Goal: Information Seeking & Learning: Learn about a topic

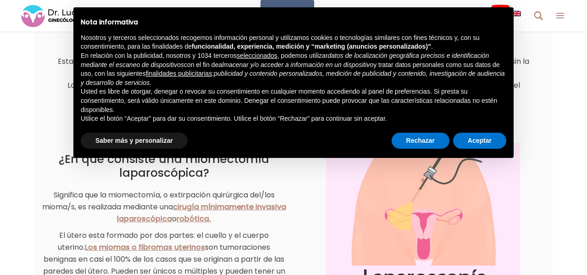
scroll to position [183, 0]
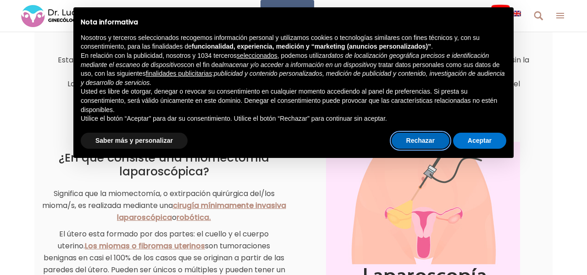
click at [426, 141] on button "Rechazar" at bounding box center [421, 141] width 58 height 17
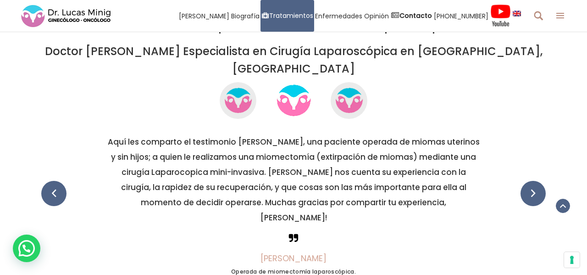
scroll to position [2519, 0]
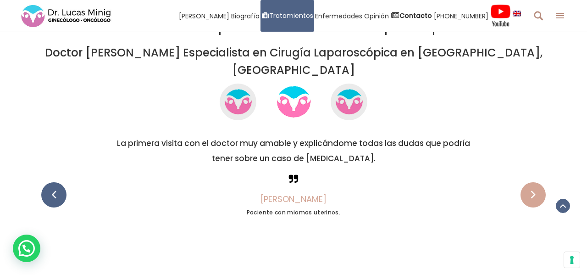
click at [529, 182] on span at bounding box center [533, 194] width 25 height 25
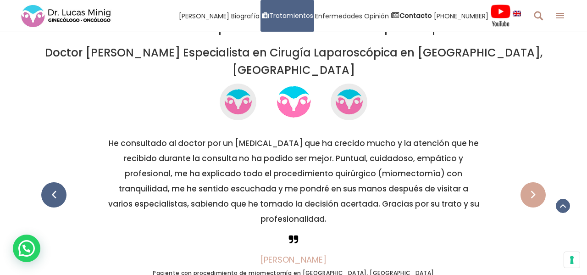
click at [529, 182] on span at bounding box center [533, 194] width 25 height 25
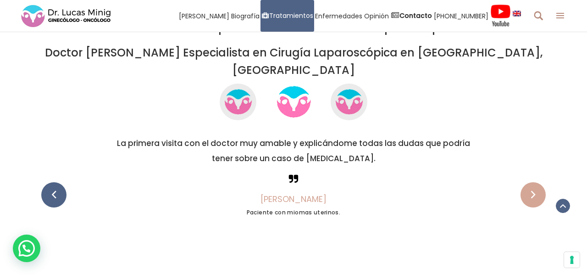
click at [529, 182] on span at bounding box center [533, 194] width 25 height 25
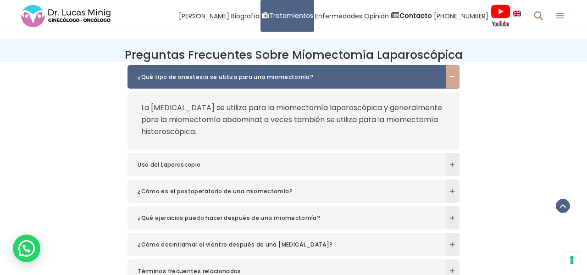
scroll to position [3037, 0]
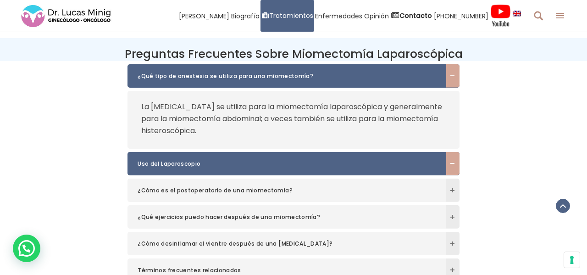
click at [455, 152] on span at bounding box center [452, 163] width 13 height 23
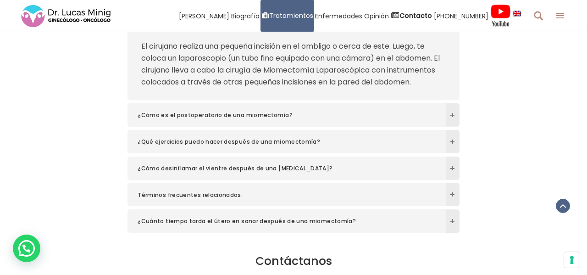
scroll to position [3128, 0]
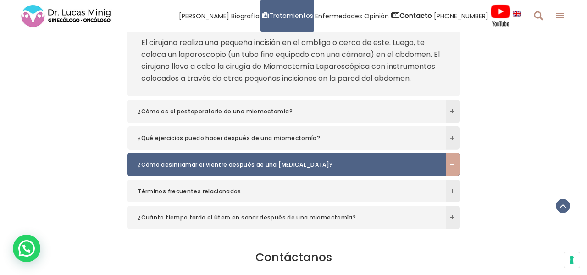
click at [455, 153] on span at bounding box center [452, 164] width 13 height 23
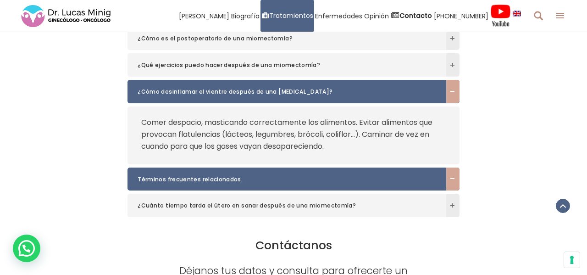
click at [451, 176] on span at bounding box center [452, 179] width 13 height 6
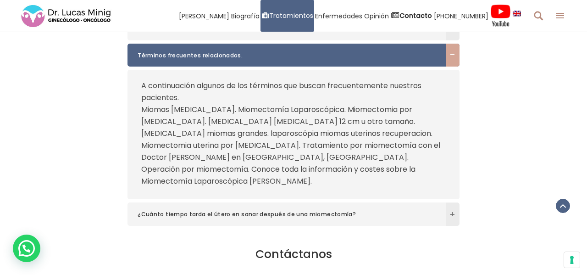
scroll to position [3188, 0]
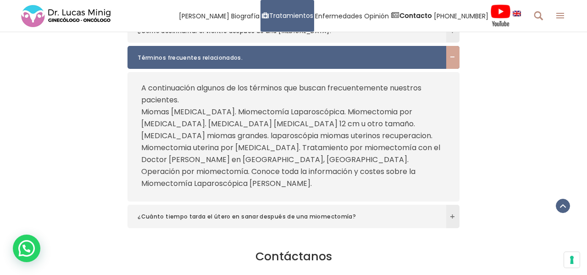
click at [540, 11] on icon at bounding box center [538, 15] width 9 height 11
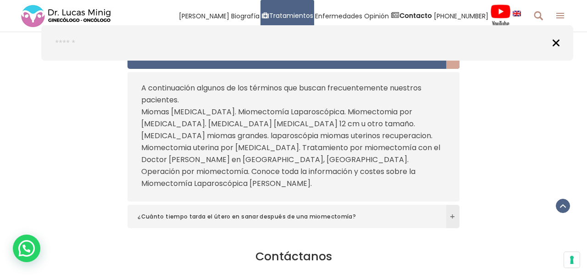
click at [510, 47] on div at bounding box center [307, 43] width 505 height 8
click at [399, 46] on input "text" at bounding box center [282, 43] width 454 height 8
type input "**********"
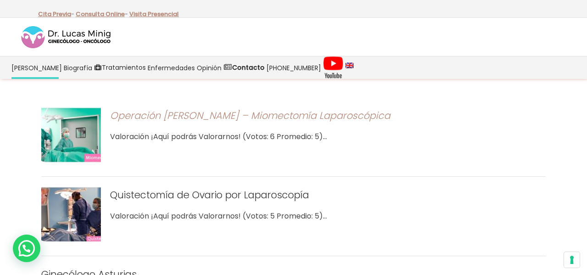
click at [286, 113] on link "Operación Miomas Uterinos – Miomectomía Laparoscópica" at bounding box center [250, 115] width 280 height 13
